Goal: Information Seeking & Learning: Find contact information

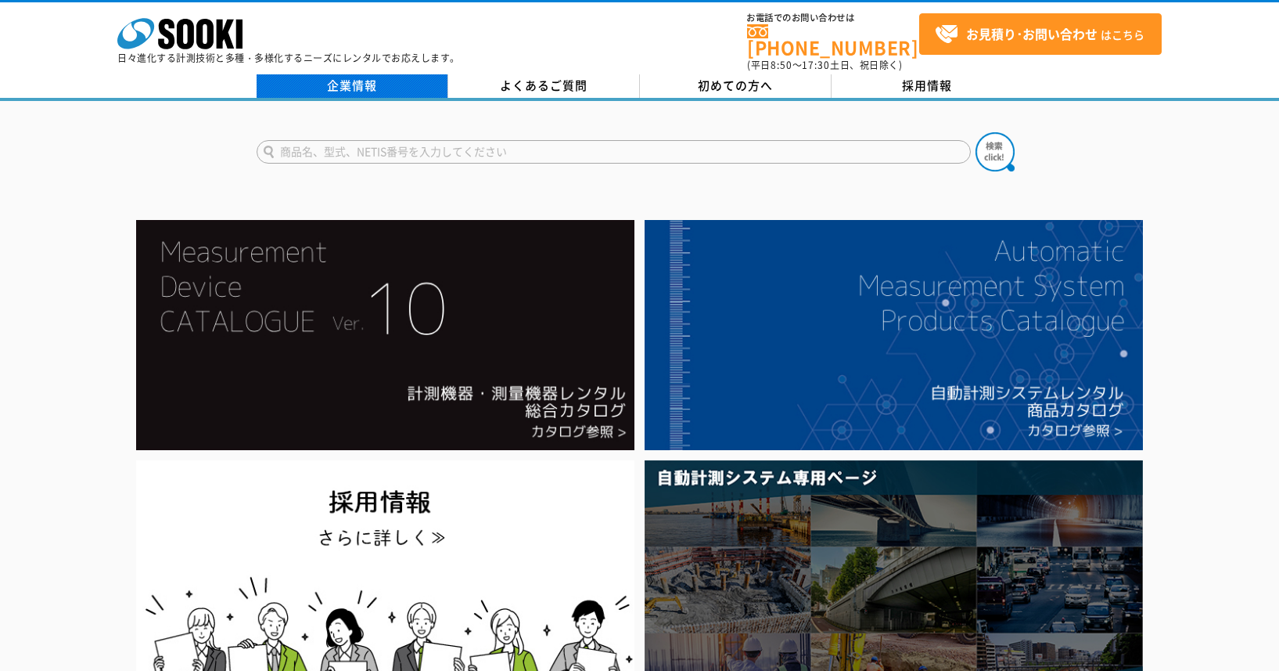
click at [366, 77] on link "企業情報" at bounding box center [353, 85] width 192 height 23
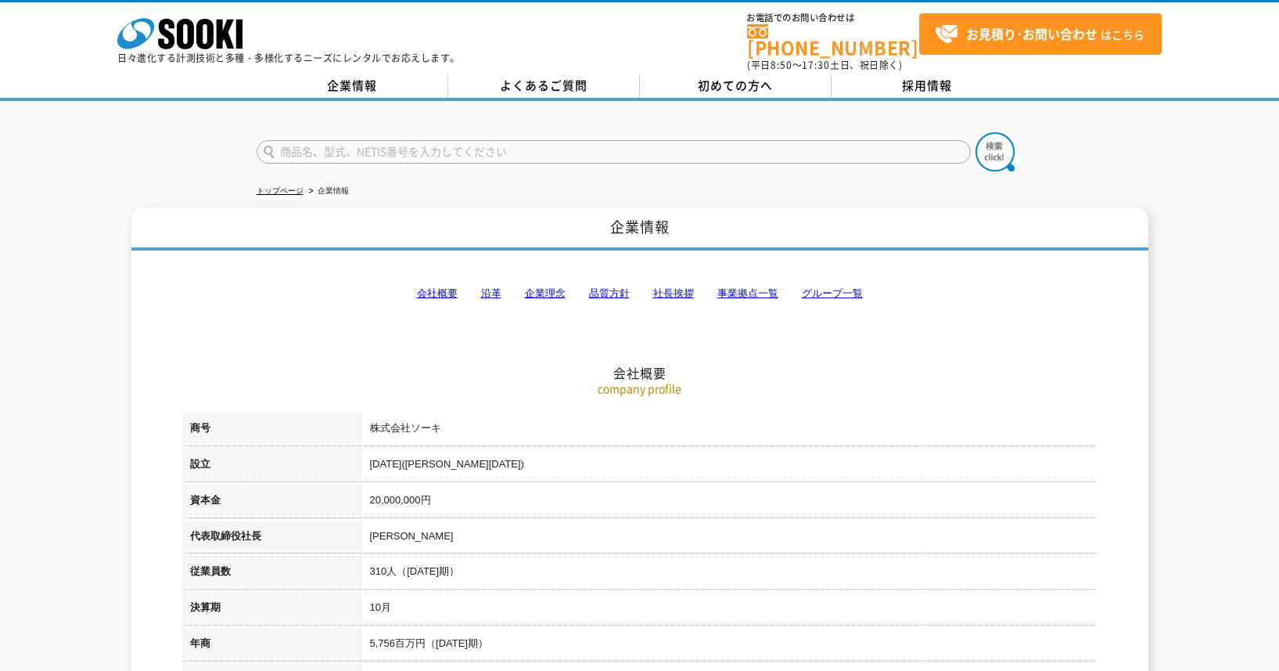
click at [516, 520] on td "[PERSON_NAME]" at bounding box center [730, 538] width 736 height 36
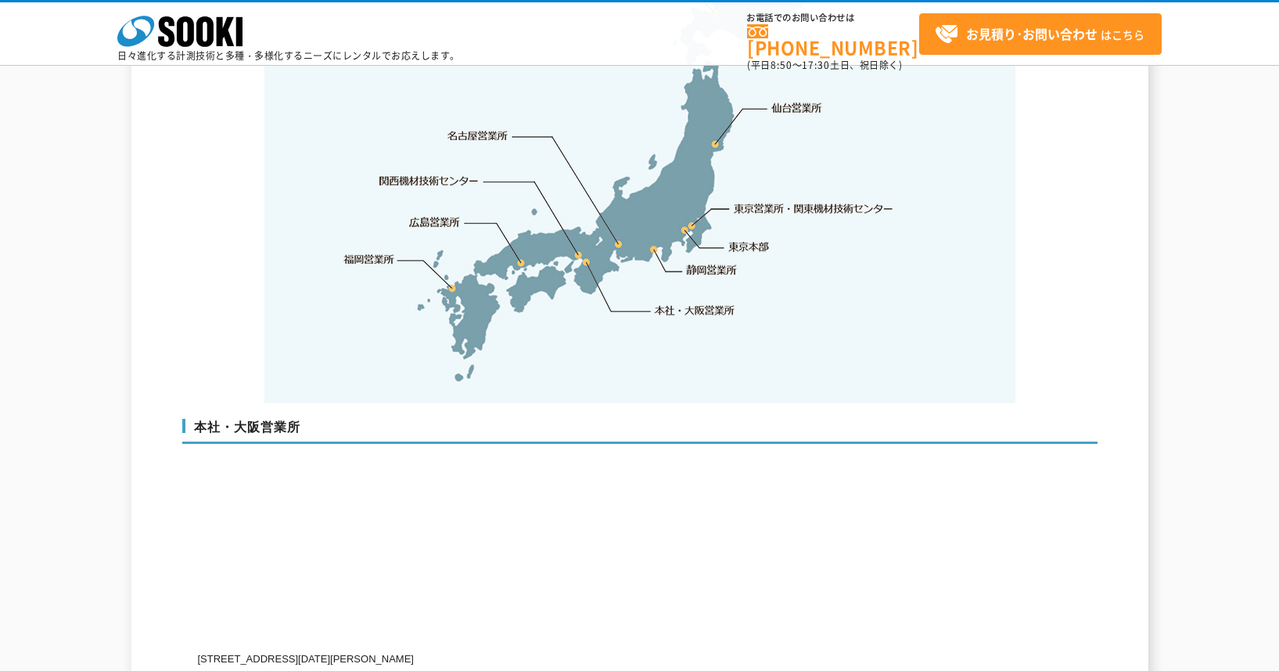
scroll to position [3521, 0]
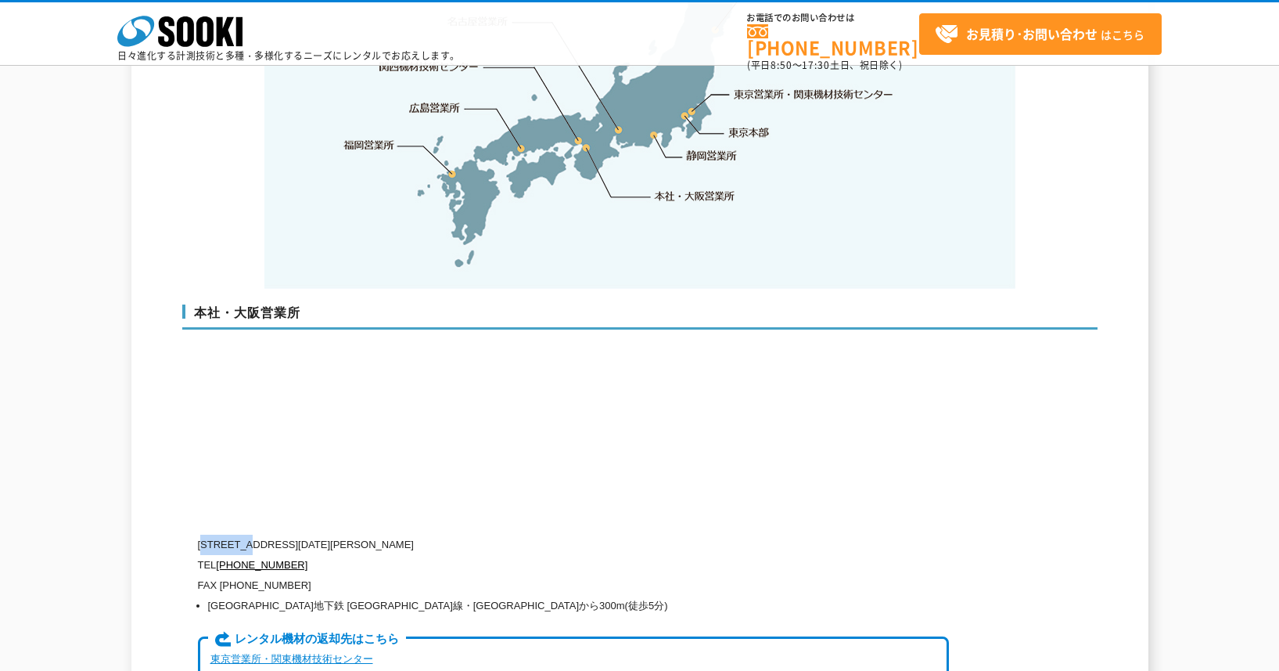
drag, startPoint x: 207, startPoint y: 512, endPoint x: 254, endPoint y: 511, distance: 46.2
click at [254, 534] on p "[STREET_ADDRESS][DATE][PERSON_NAME]" at bounding box center [573, 544] width 751 height 20
copy p "550-0005"
drag, startPoint x: 267, startPoint y: 513, endPoint x: 511, endPoint y: 520, distance: 244.2
click at [511, 534] on p "[STREET_ADDRESS][DATE][PERSON_NAME]" at bounding box center [573, 544] width 751 height 20
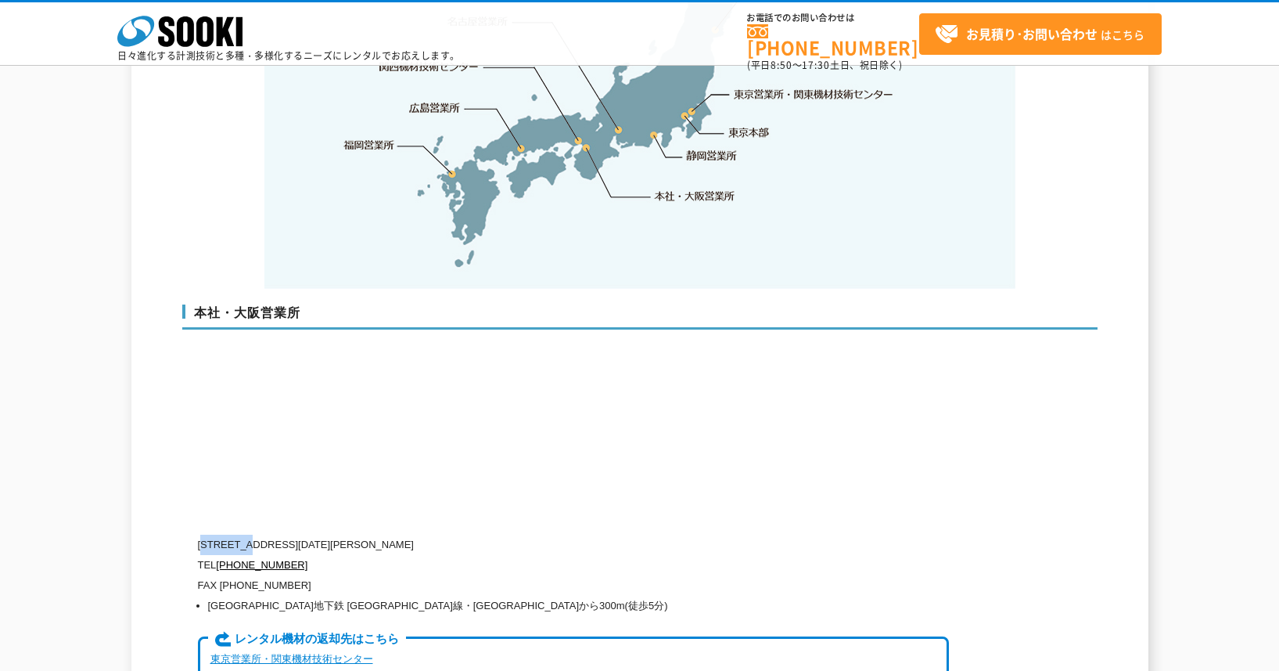
copy p "[STREET_ADDRESS][DATE][PERSON_NAME]"
drag, startPoint x: 308, startPoint y: 534, endPoint x: 221, endPoint y: 539, distance: 87.8
click at [221, 555] on p "TEL 0120-856-990" at bounding box center [573, 565] width 751 height 20
copy link "[PHONE_NUMBER]"
